Goal: Find specific fact: Find specific fact

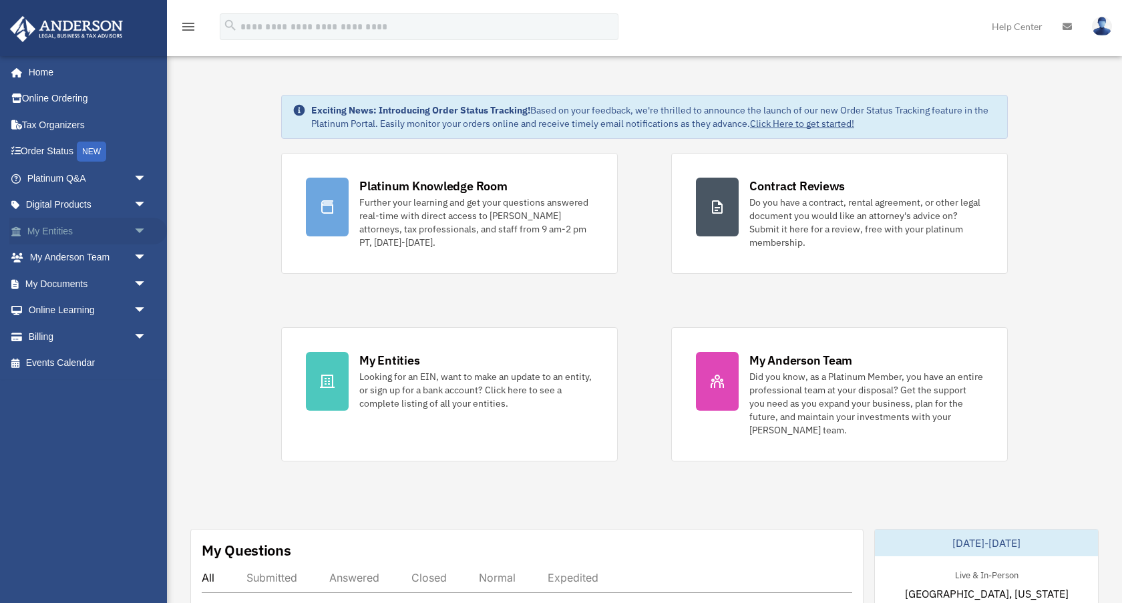
click at [63, 231] on link "My Entities arrow_drop_down" at bounding box center [88, 231] width 158 height 27
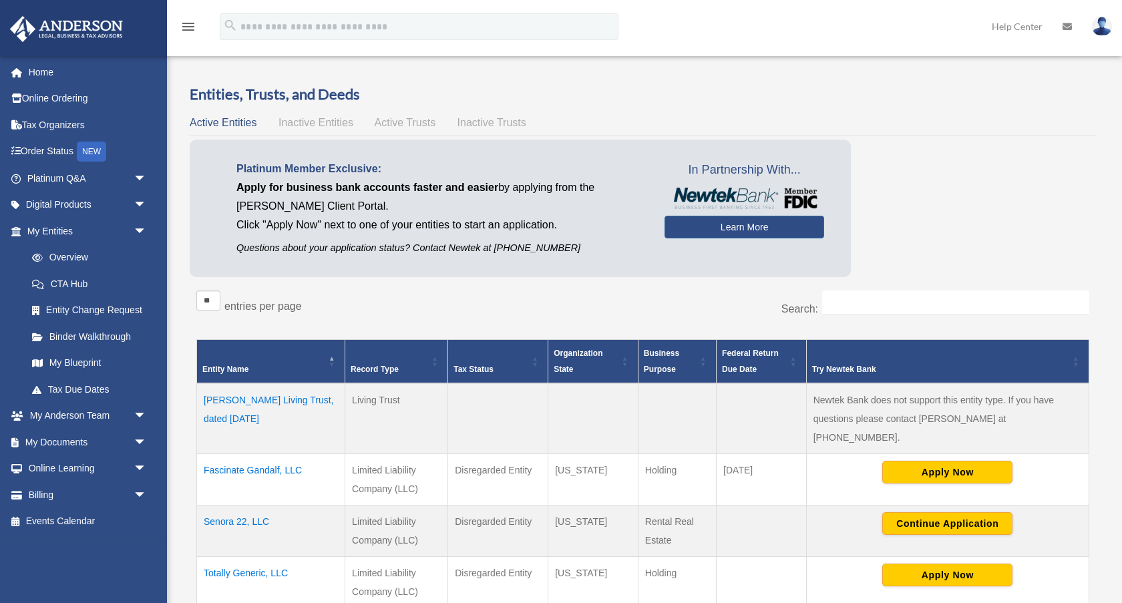
click at [249, 506] on td "Senora 22, LLC" at bounding box center [271, 531] width 148 height 51
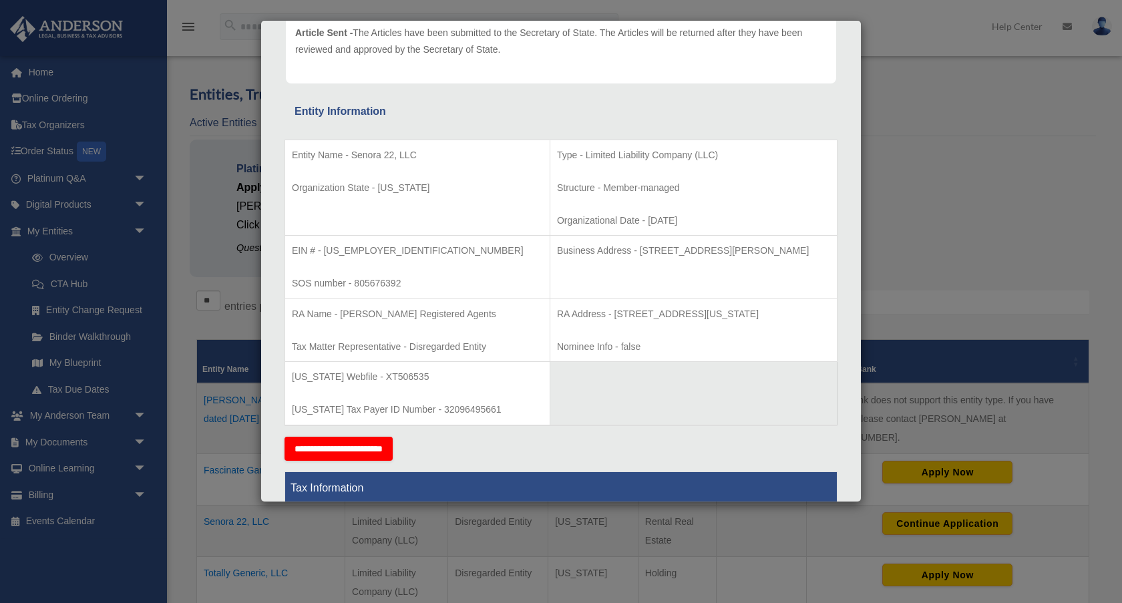
scroll to position [184, 0]
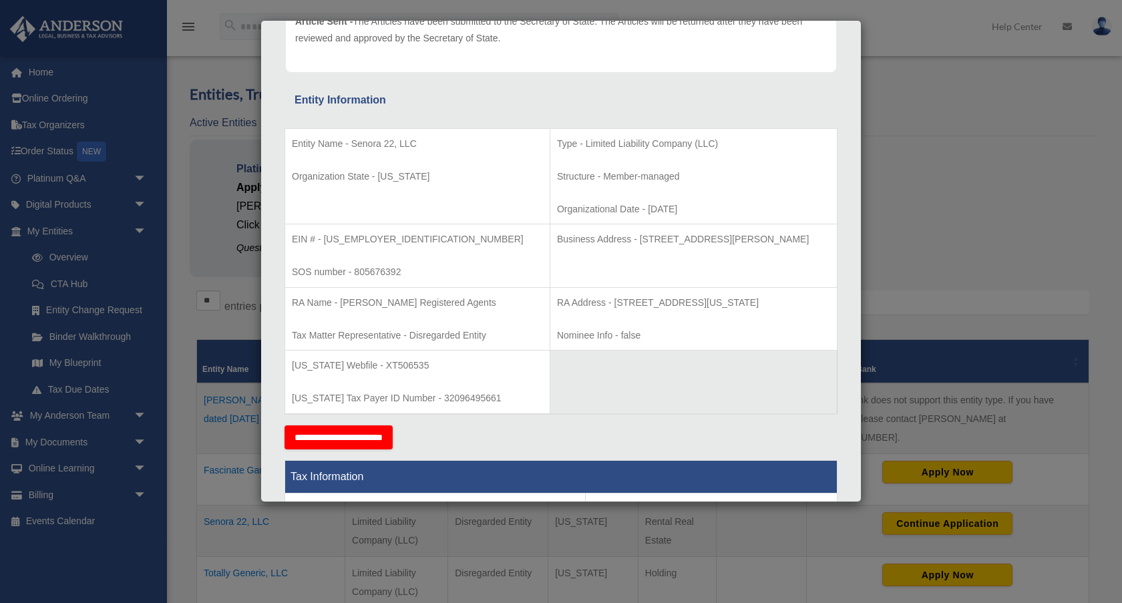
drag, startPoint x: 607, startPoint y: 240, endPoint x: 844, endPoint y: 242, distance: 237.2
click at [838, 242] on div "Entity Name - Senora 22, LLC Organization State - [US_STATE] Type - Limited Lia…" at bounding box center [561, 268] width 553 height 316
copy p "[STREET_ADDRESS][PERSON_NAME]"
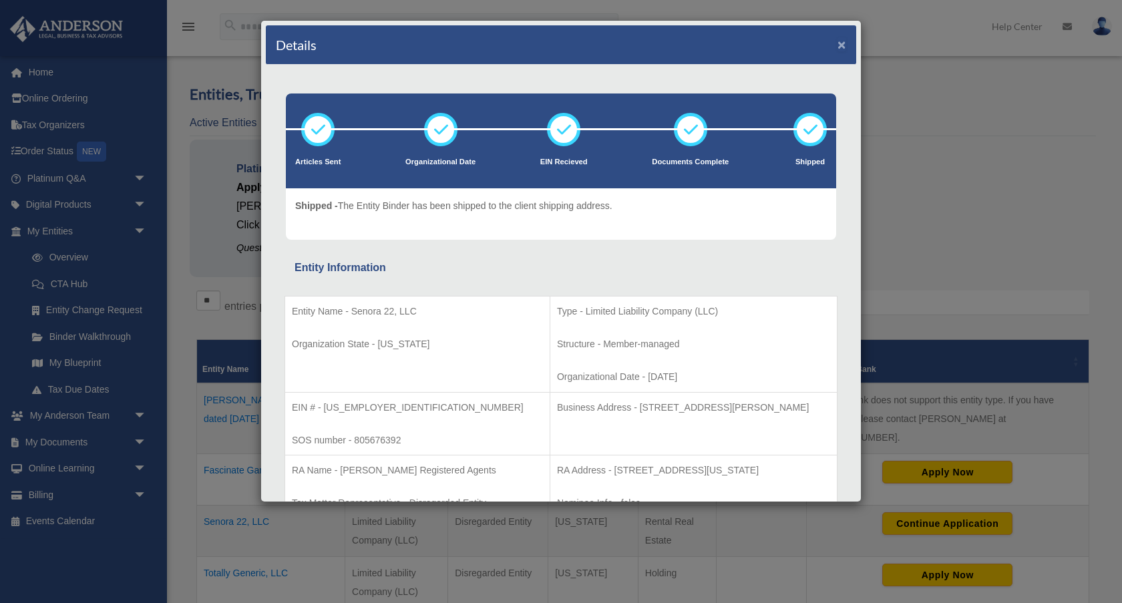
click at [844, 47] on button "×" at bounding box center [842, 44] width 9 height 14
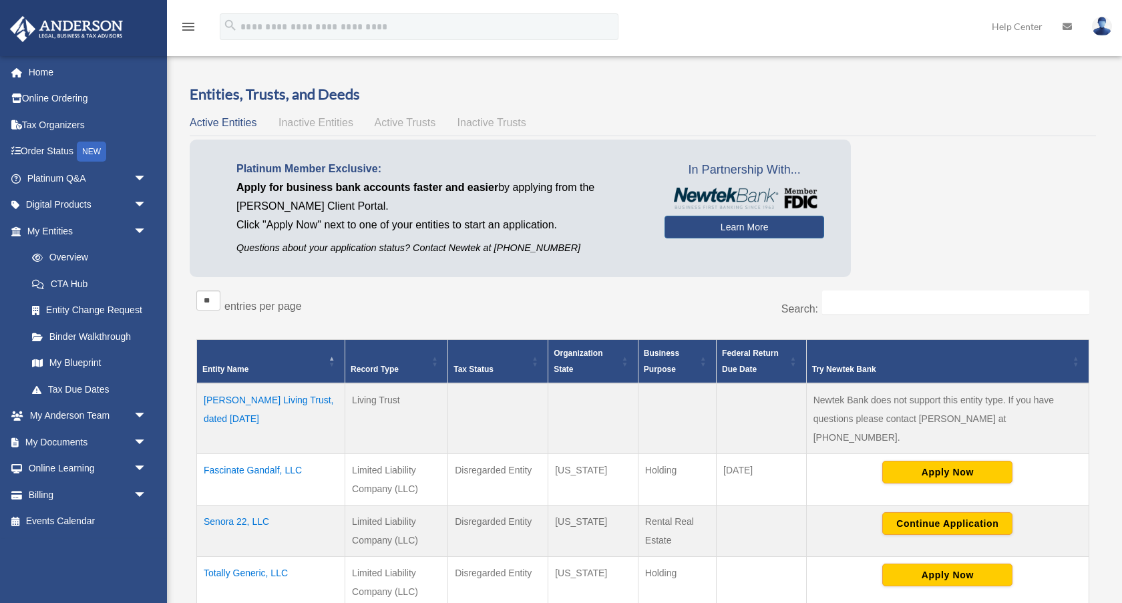
click at [870, 74] on div at bounding box center [957, 76] width 295 height 16
